Goal: Task Accomplishment & Management: Complete application form

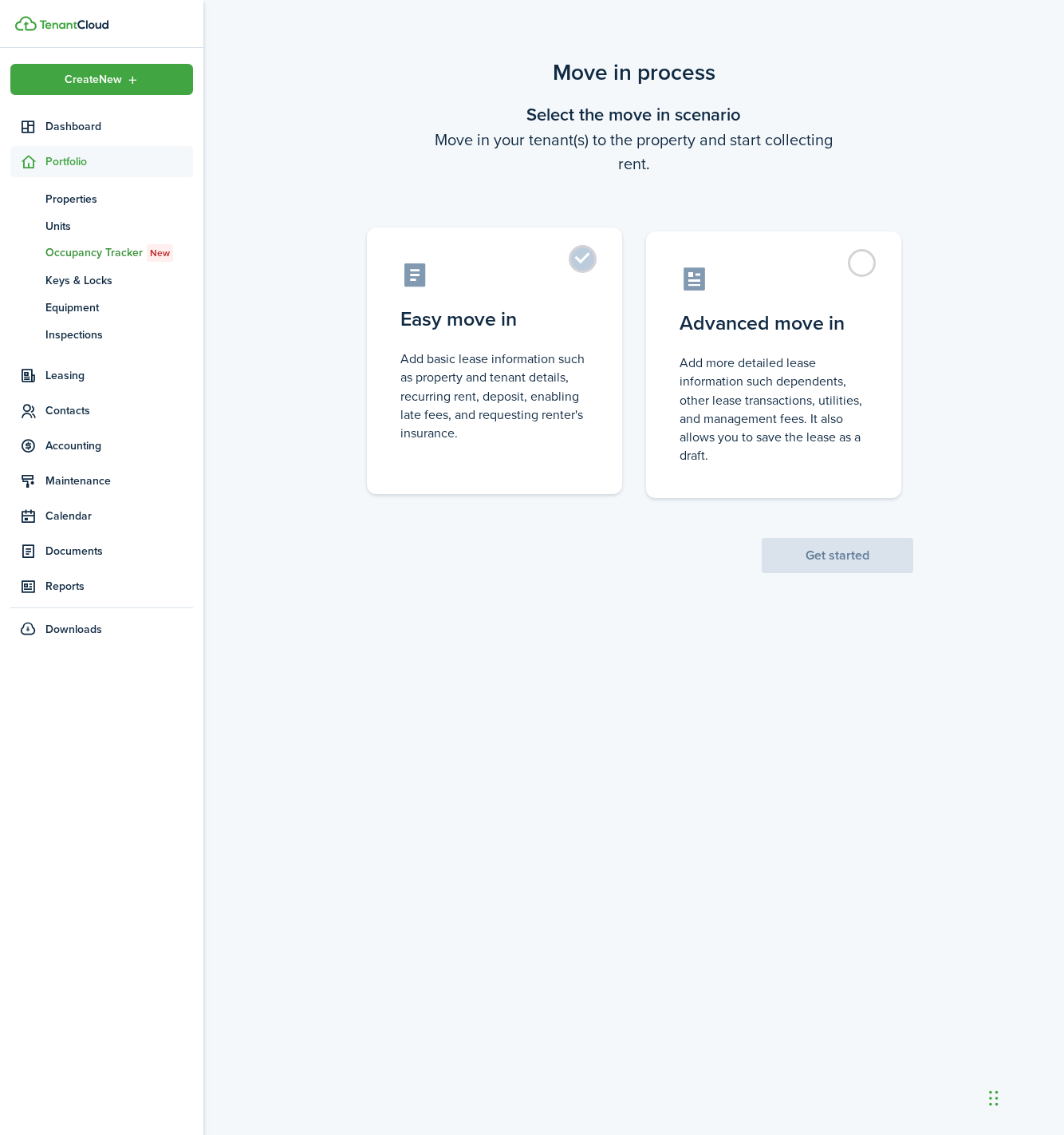
click at [566, 375] on control-radio-card-description "Add basic lease information such as property and tenant details, recurring rent…" at bounding box center [494, 396] width 188 height 92
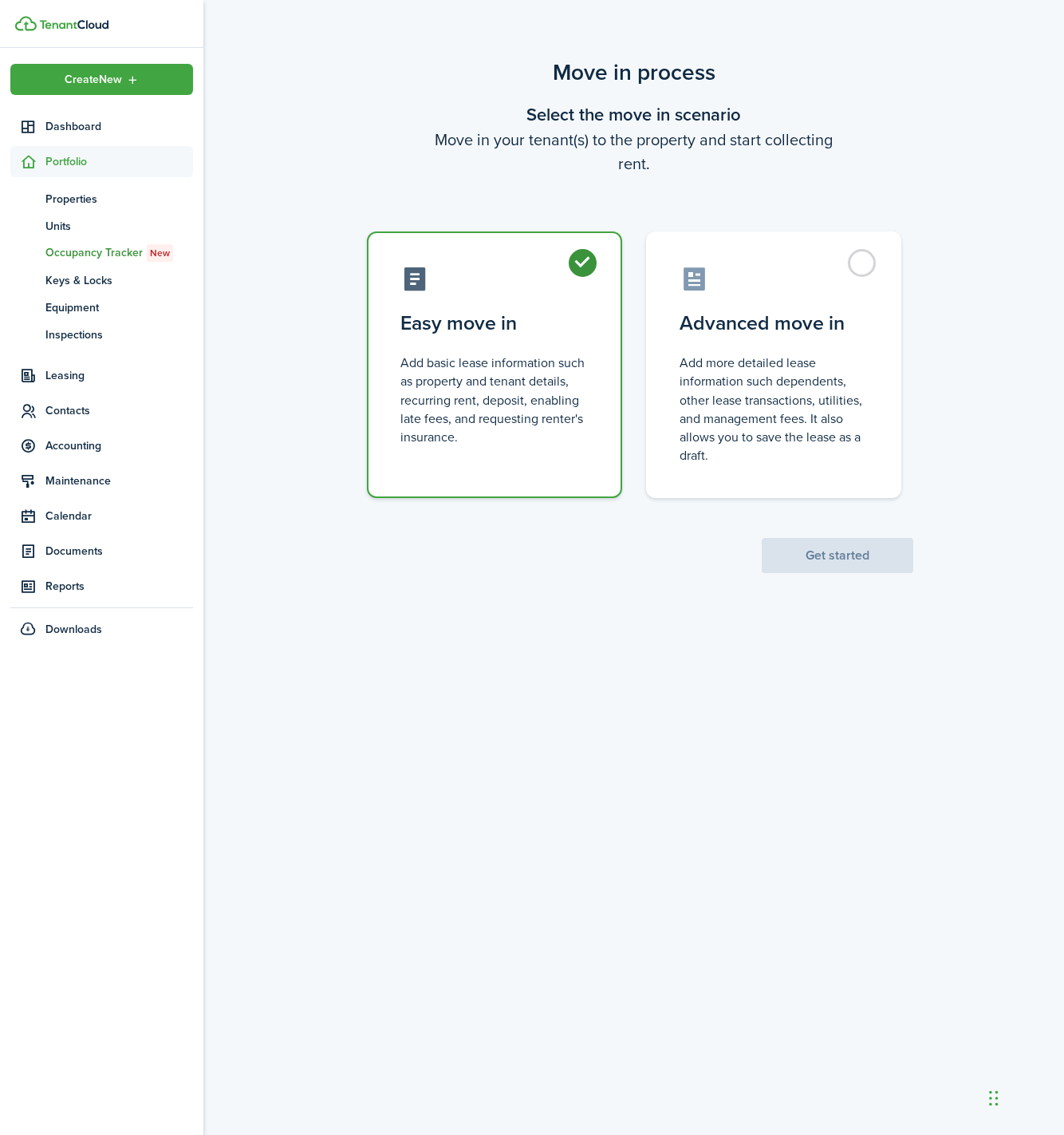
radio input "true"
click at [844, 562] on button "Get started" at bounding box center [837, 555] width 152 height 35
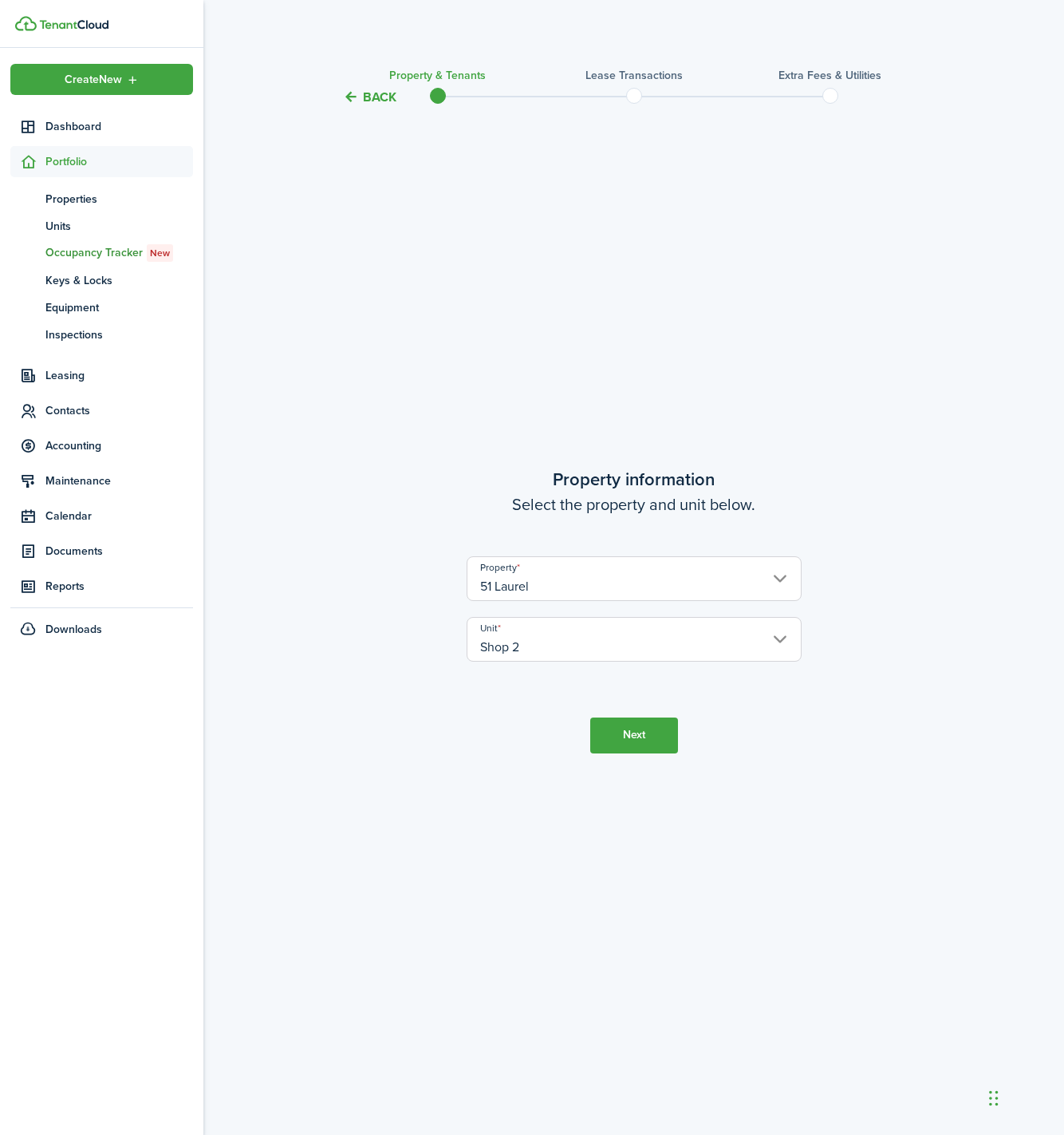
click at [578, 644] on input "Shop 2" at bounding box center [634, 639] width 335 height 45
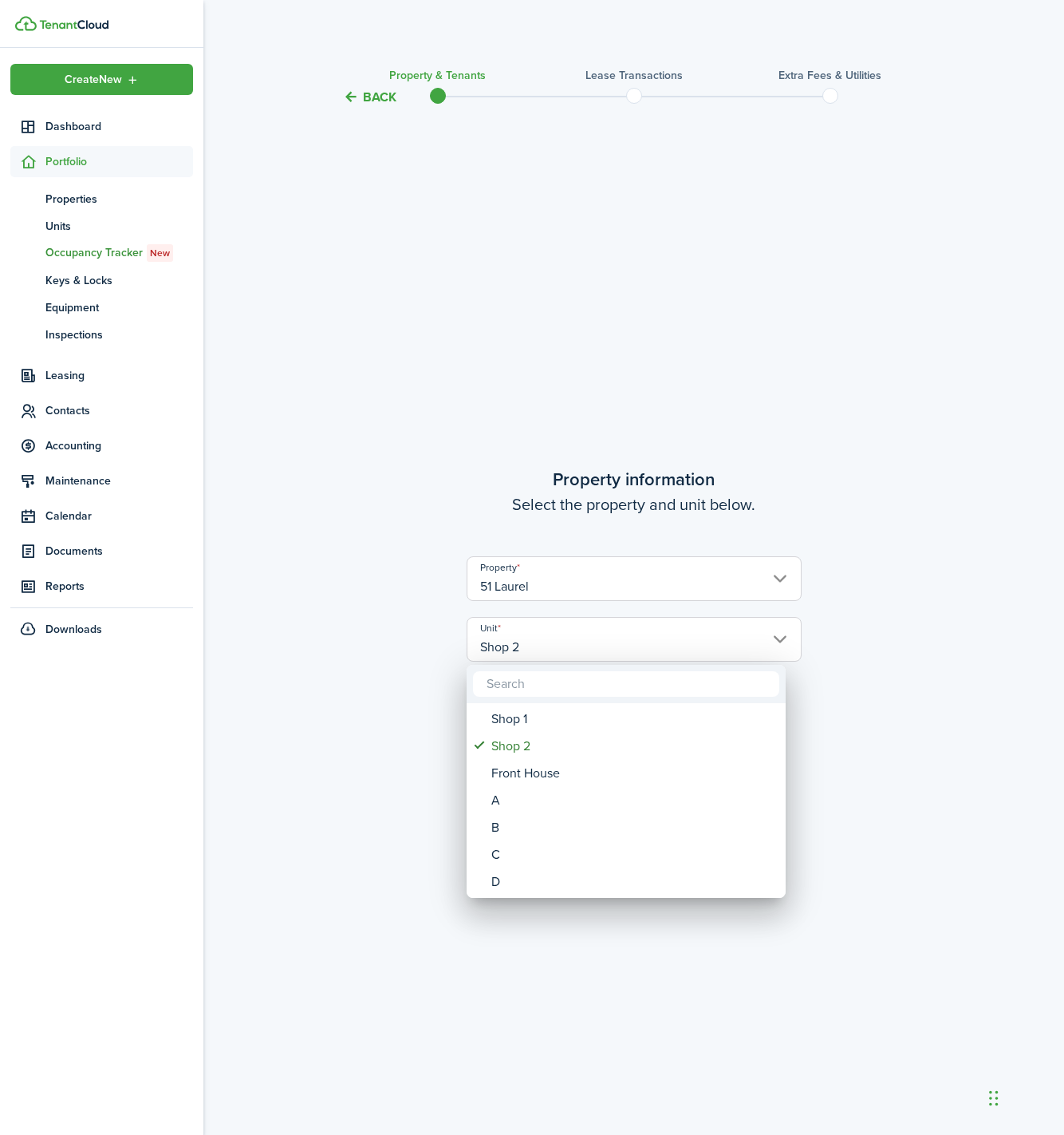
click at [334, 679] on div at bounding box center [532, 568] width 1319 height 1390
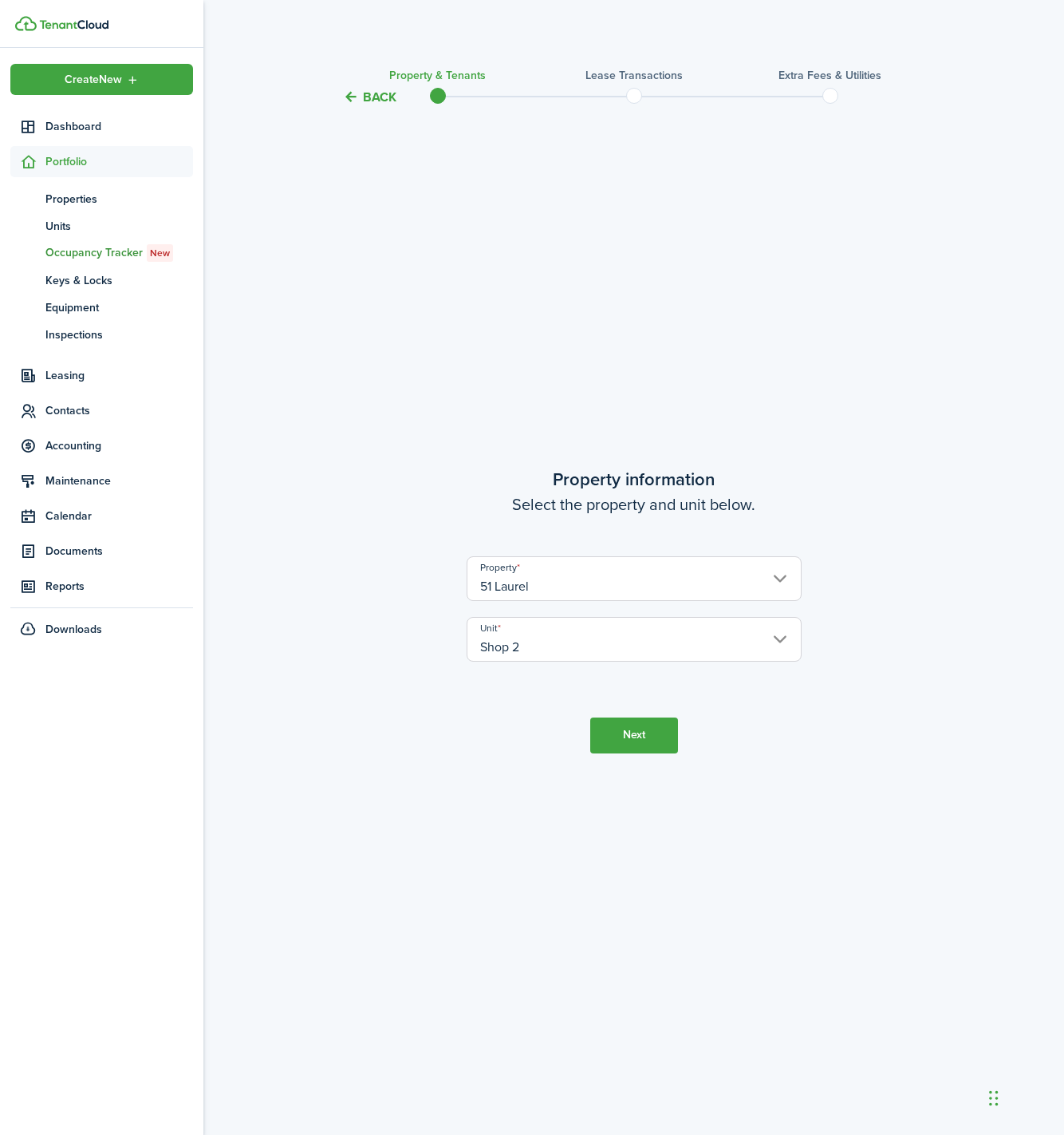
drag, startPoint x: 640, startPoint y: 722, endPoint x: 816, endPoint y: 683, distance: 180.3
click at [640, 722] on button "Next" at bounding box center [634, 735] width 88 height 36
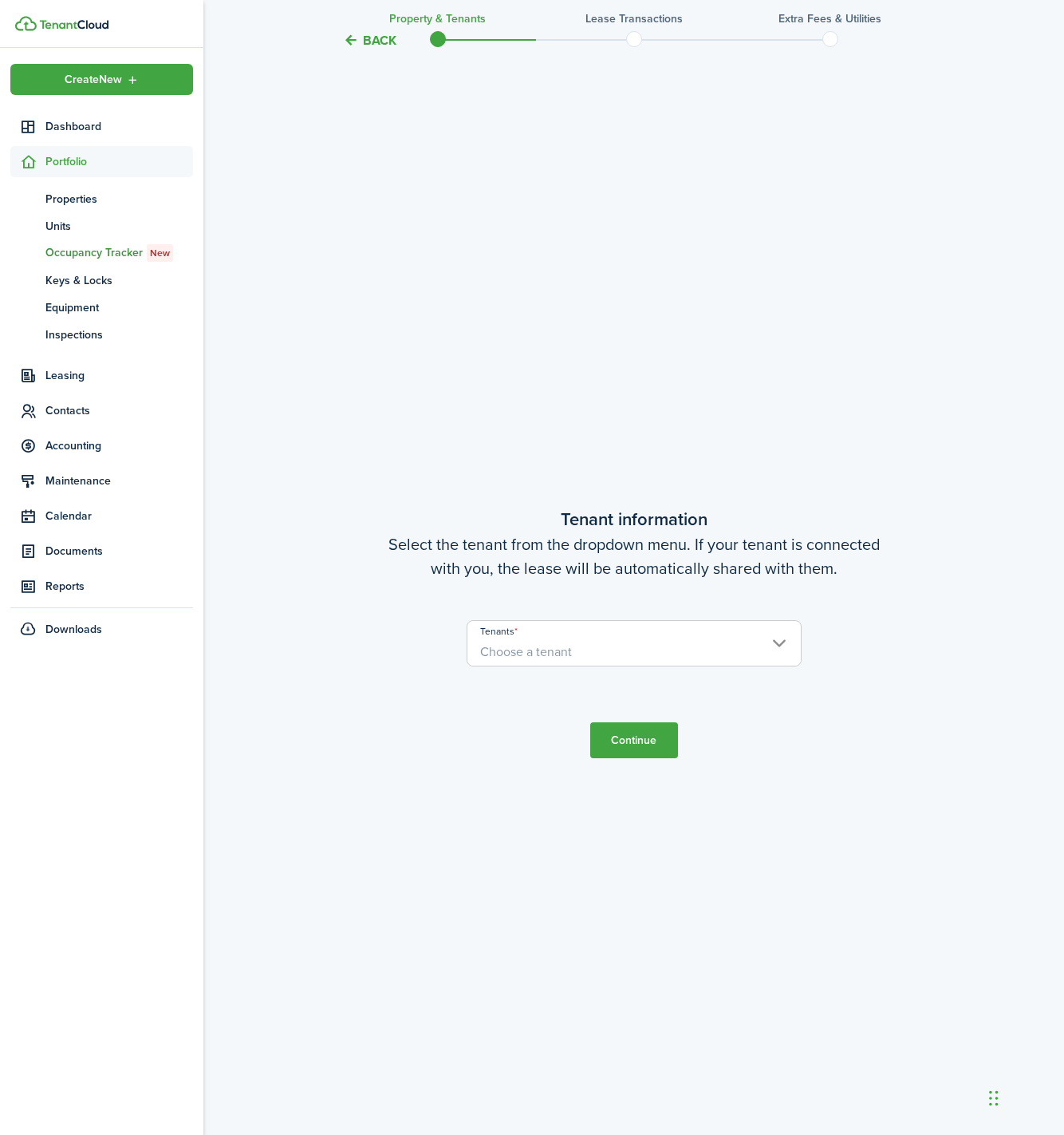
scroll to position [1028, 0]
click at [595, 637] on span "Choose a tenant" at bounding box center [634, 649] width 333 height 27
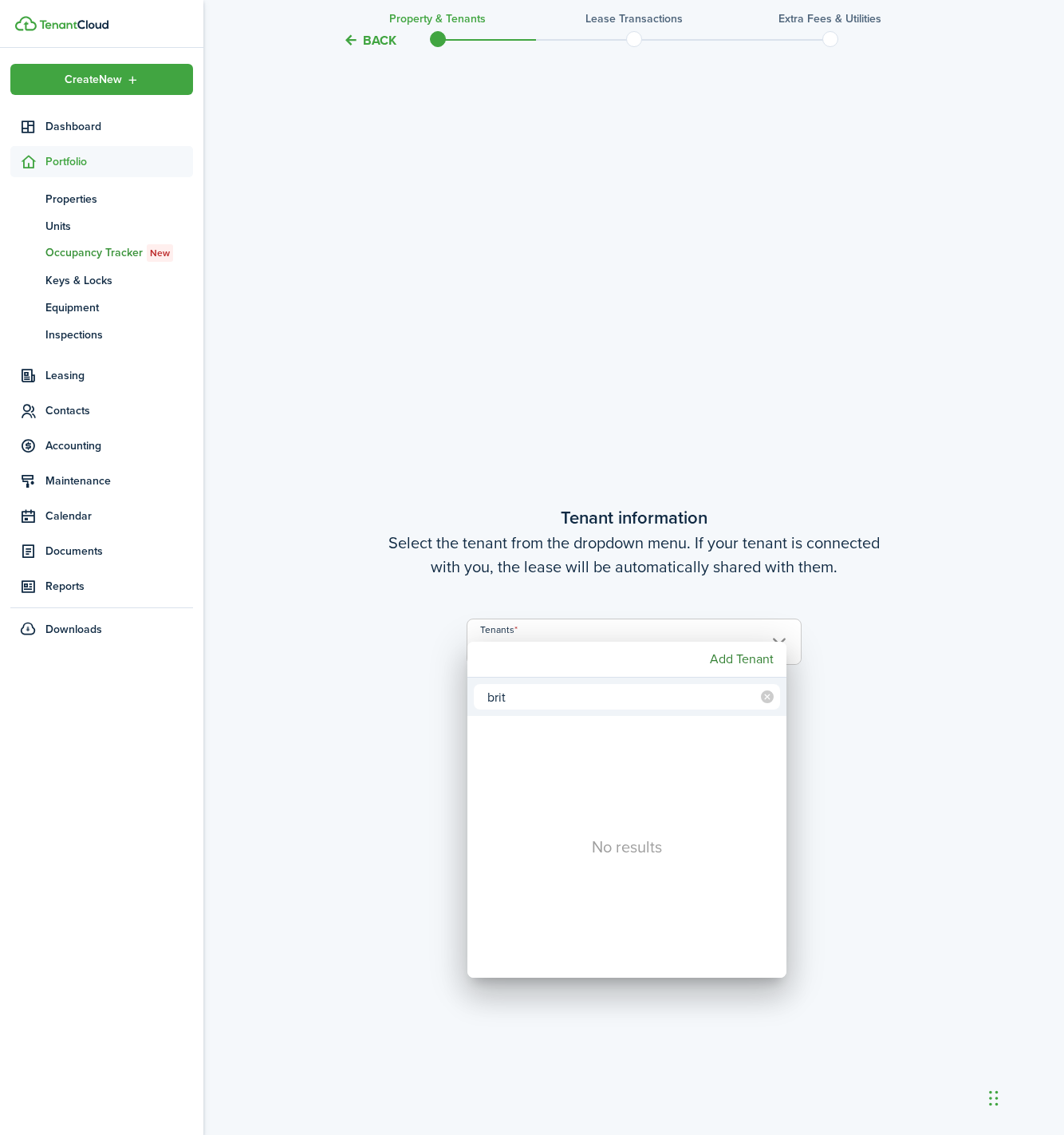
type input "brite"
click at [281, 696] on div at bounding box center [532, 568] width 1319 height 1390
